Goal: Transaction & Acquisition: Download file/media

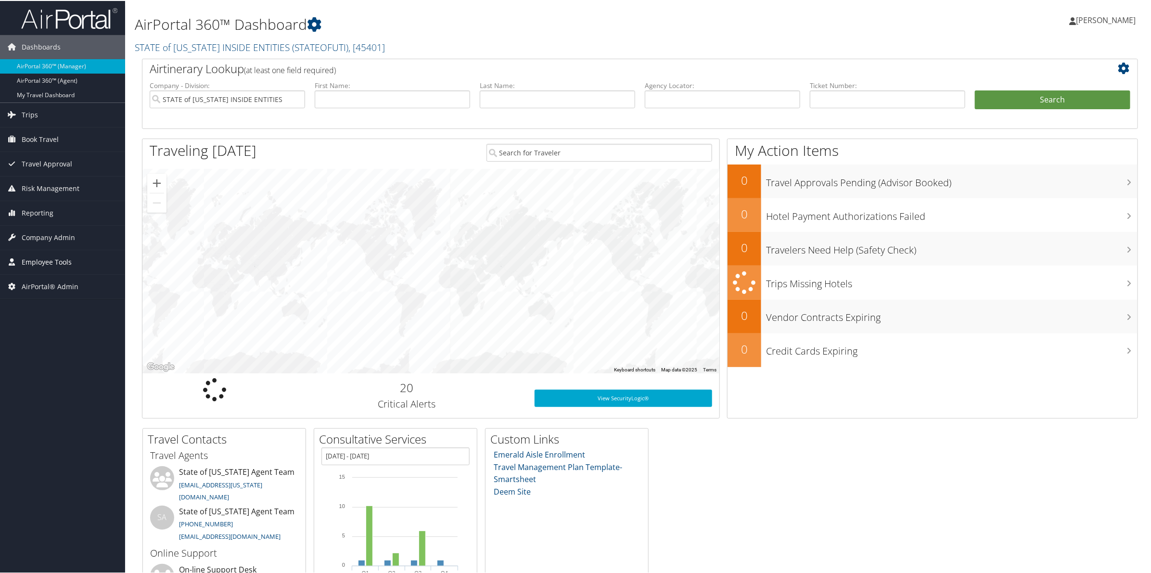
click at [37, 263] on span "Employee Tools" at bounding box center [47, 261] width 50 height 24
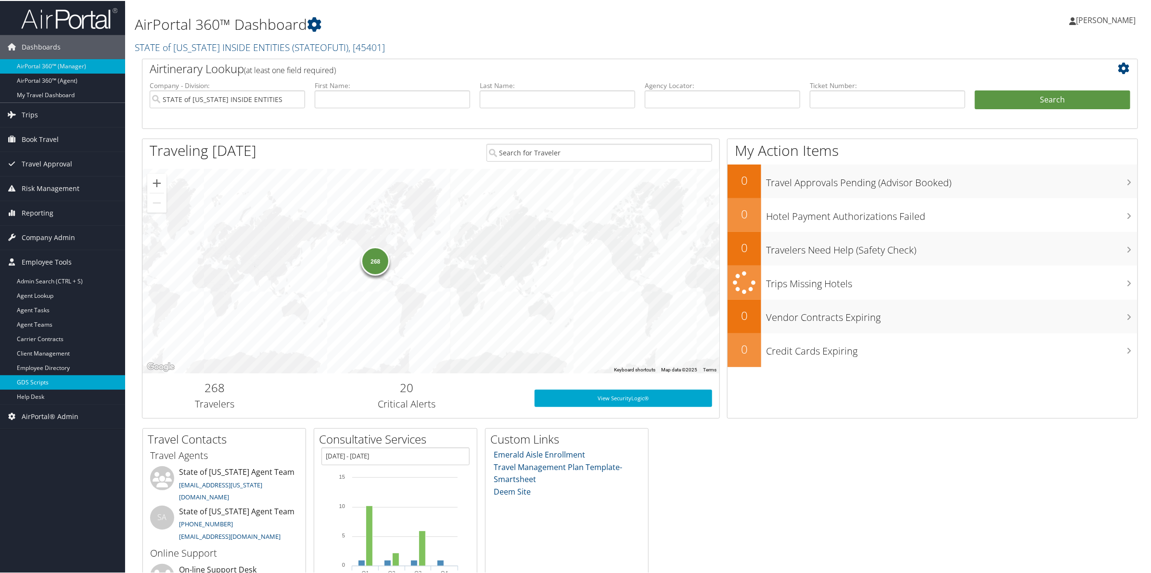
click at [46, 381] on link "GDS Scripts" at bounding box center [62, 381] width 125 height 14
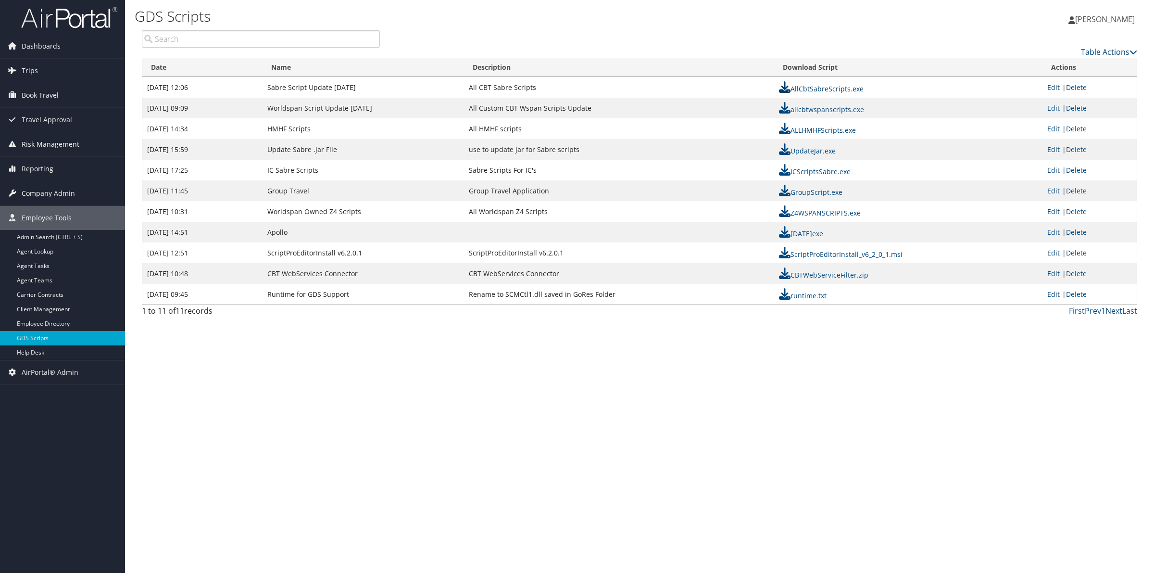
click at [828, 88] on link "AllCbtSabreScripts.exe" at bounding box center [821, 88] width 85 height 9
